Goal: Information Seeking & Learning: Stay updated

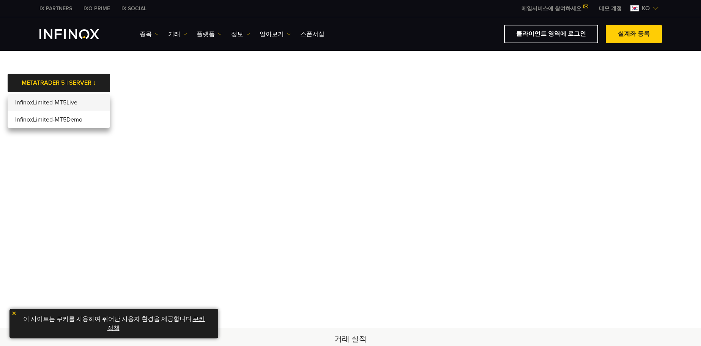
click at [254, 61] on body "IX PARTNERS IXO PRIME IX SOCIAL 메일서비스에 참여하세요 IX Daily와 투자 기회를 놓치지마세요! 지금 참여하세요!…" at bounding box center [350, 327] width 701 height 655
click at [237, 36] on link "정보" at bounding box center [240, 34] width 19 height 9
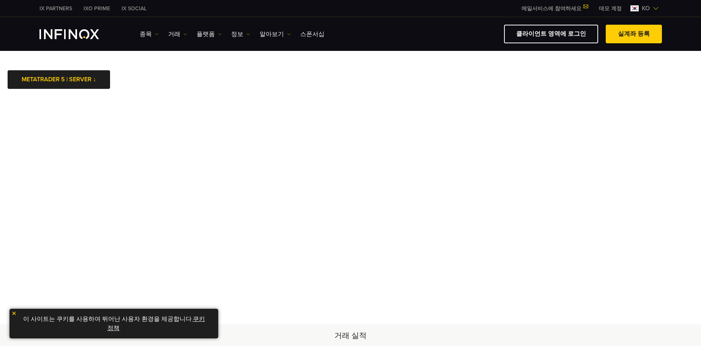
click at [14, 315] on img at bounding box center [13, 312] width 5 height 5
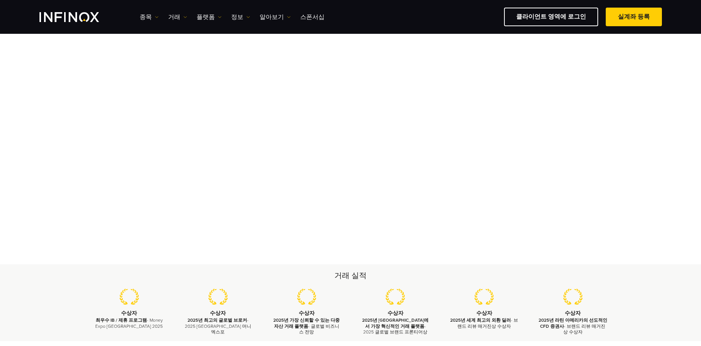
scroll to position [38, 0]
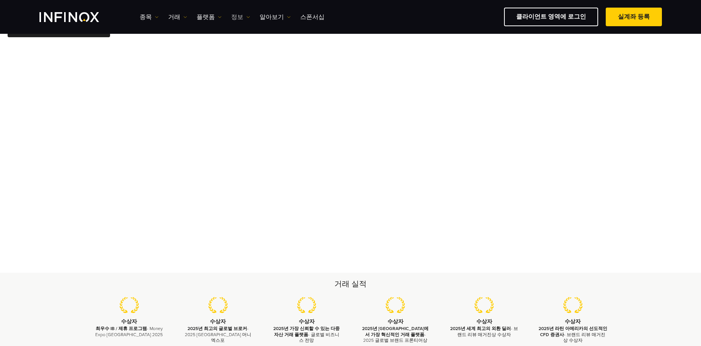
click at [235, 14] on link "정보" at bounding box center [240, 17] width 19 height 9
click at [255, 71] on link "일일 분석" at bounding box center [261, 74] width 60 height 16
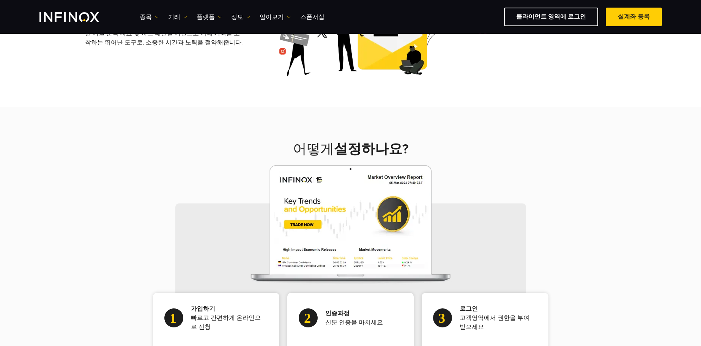
scroll to position [341, 0]
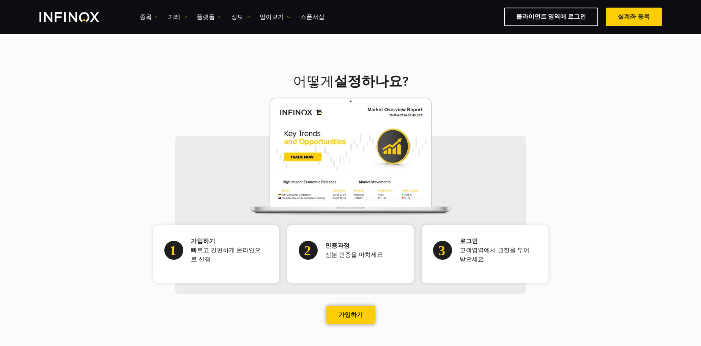
click at [364, 319] on link "가입하기" at bounding box center [350, 314] width 49 height 19
